Goal: Obtain resource: Obtain resource

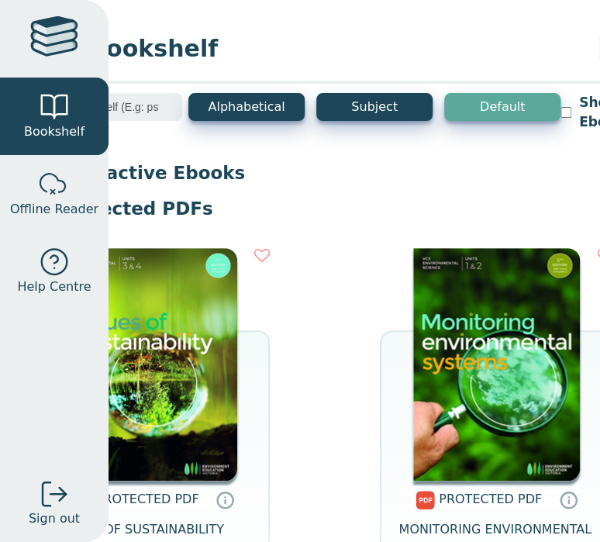
scroll to position [0, 121]
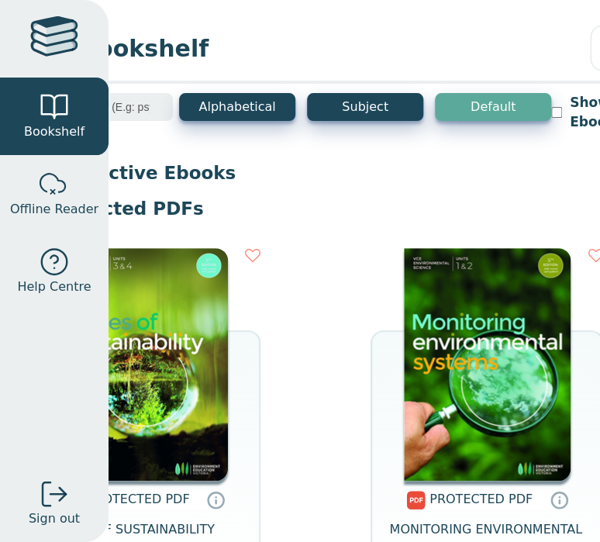
click at [474, 344] on img at bounding box center [487, 364] width 167 height 233
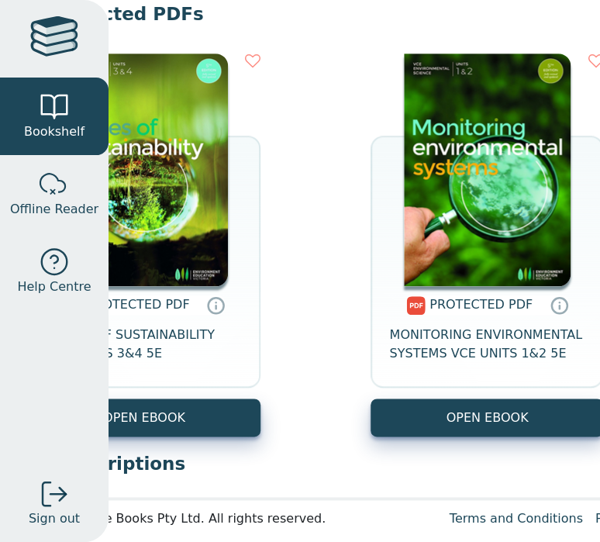
scroll to position [195, 121]
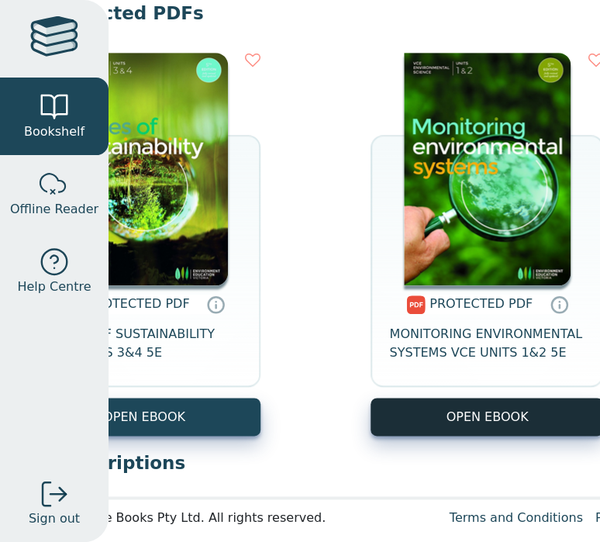
click at [498, 427] on link "OPEN EBOOK" at bounding box center [487, 417] width 233 height 38
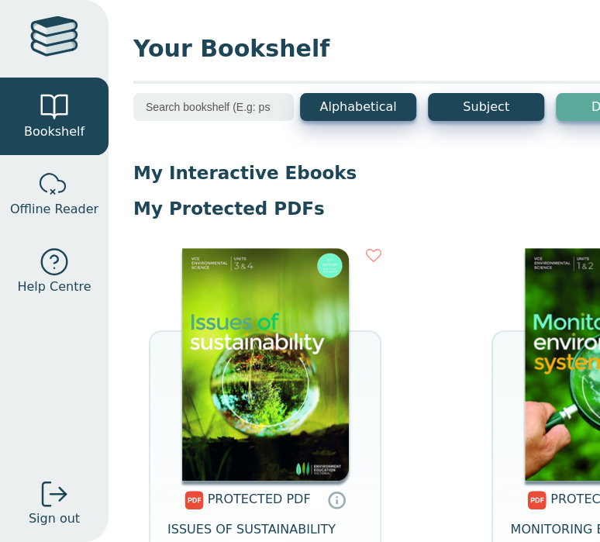
scroll to position [205, 0]
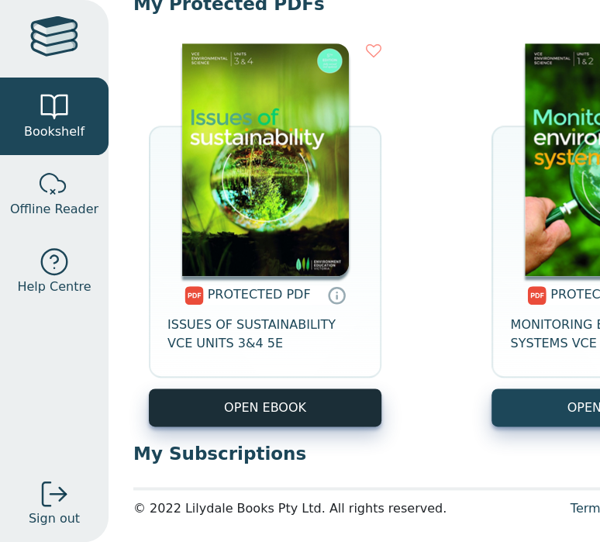
click at [258, 406] on link "OPEN EBOOK" at bounding box center [265, 408] width 233 height 38
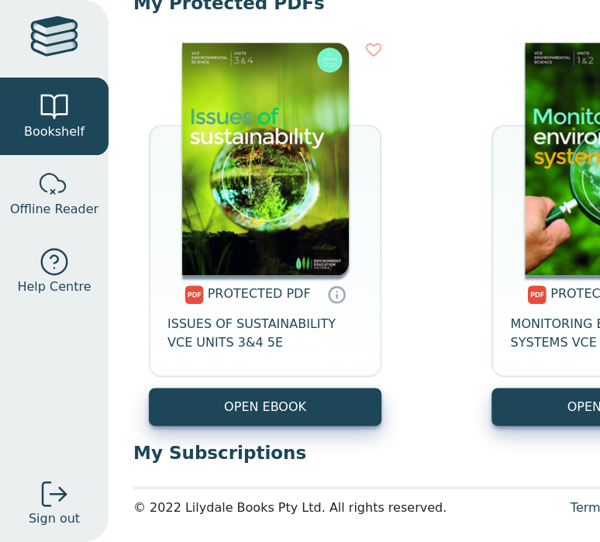
scroll to position [217, 0]
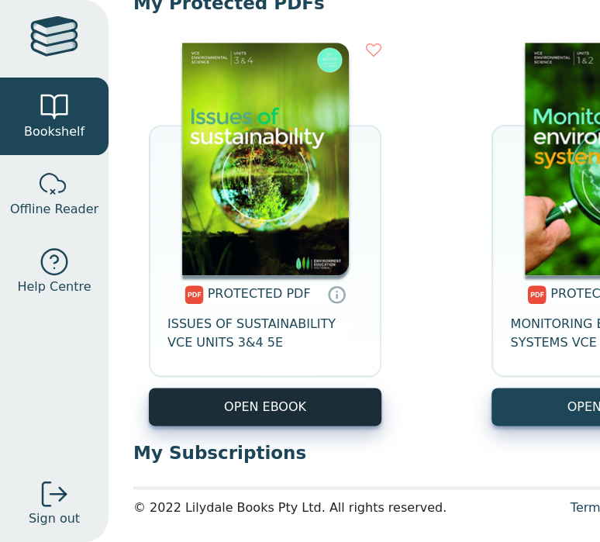
click at [275, 407] on link "OPEN EBOOK" at bounding box center [265, 407] width 233 height 38
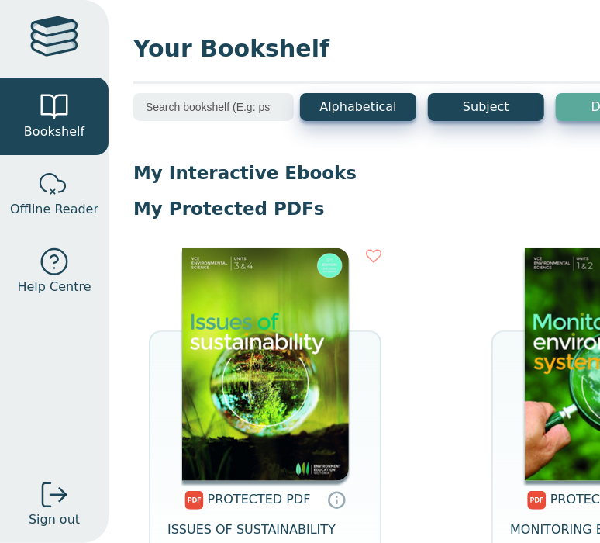
click at [291, 348] on img at bounding box center [265, 364] width 167 height 233
